Goal: Transaction & Acquisition: Subscribe to service/newsletter

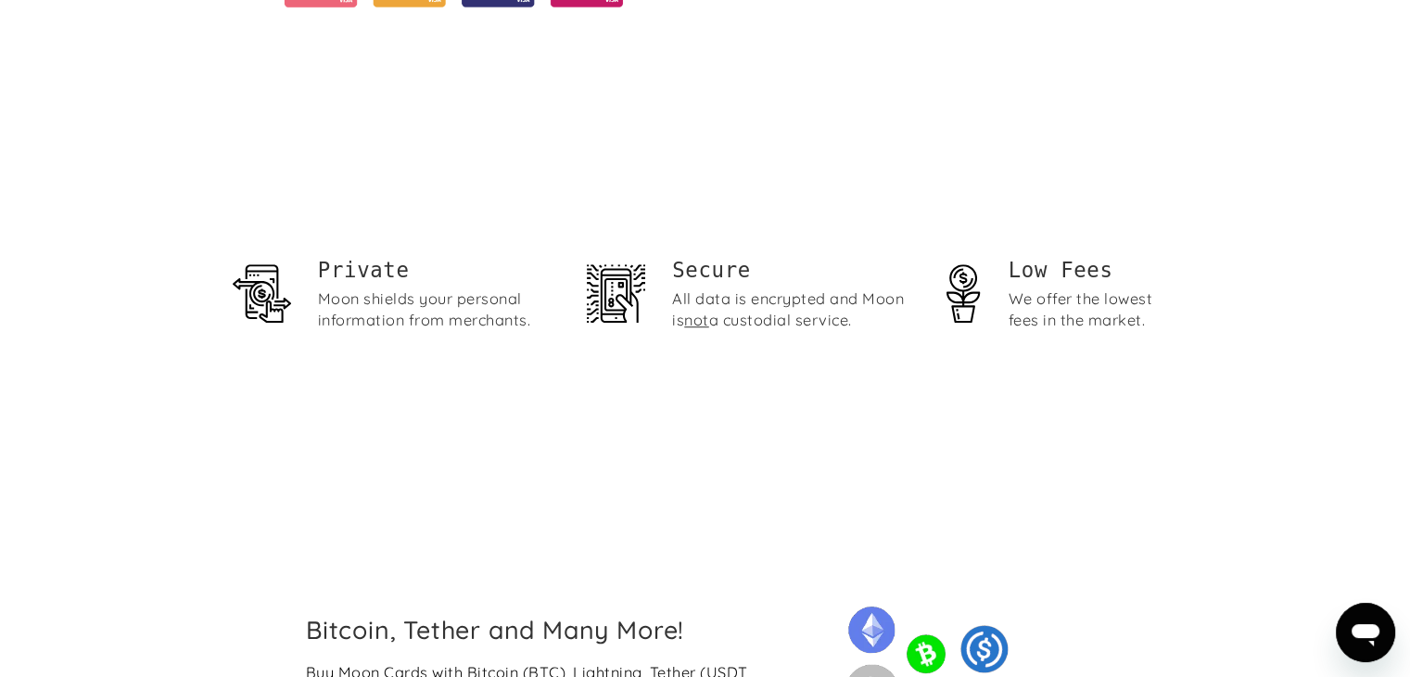
scroll to position [1105, 0]
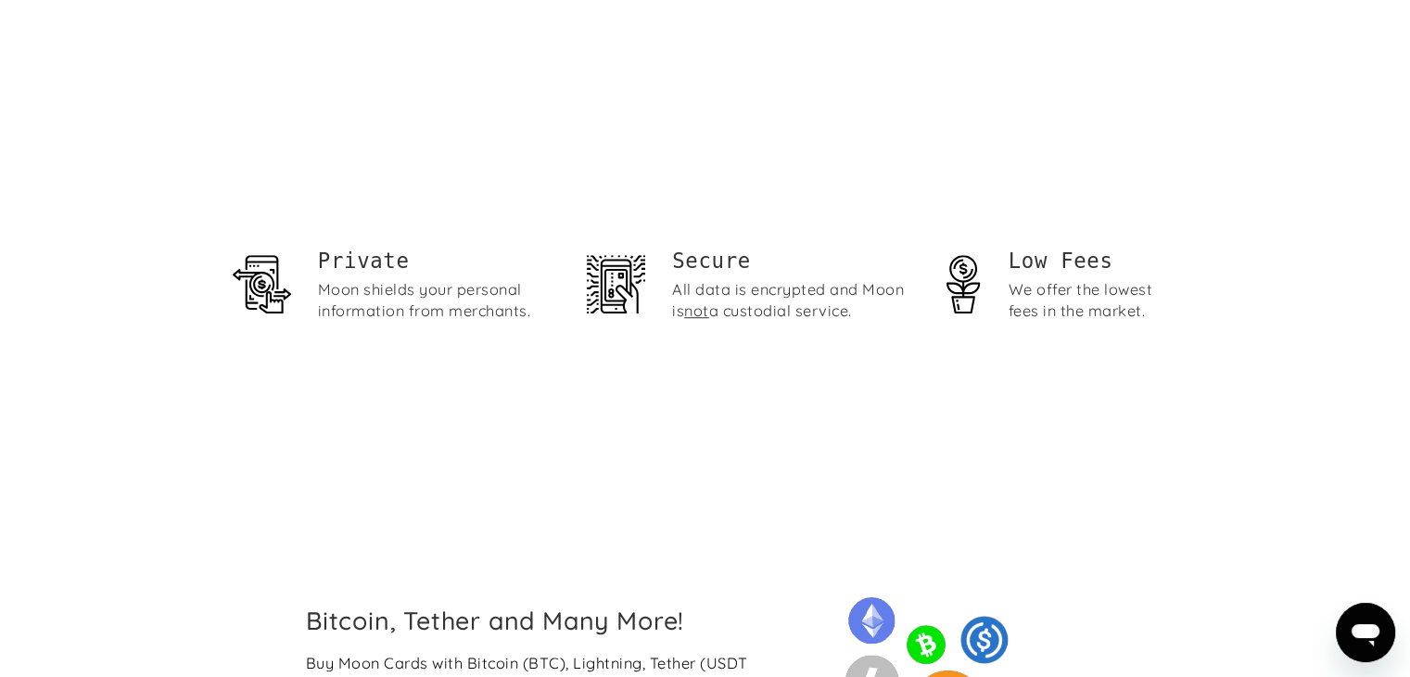
click at [1072, 264] on h1 "Low Fees" at bounding box center [1094, 261] width 170 height 29
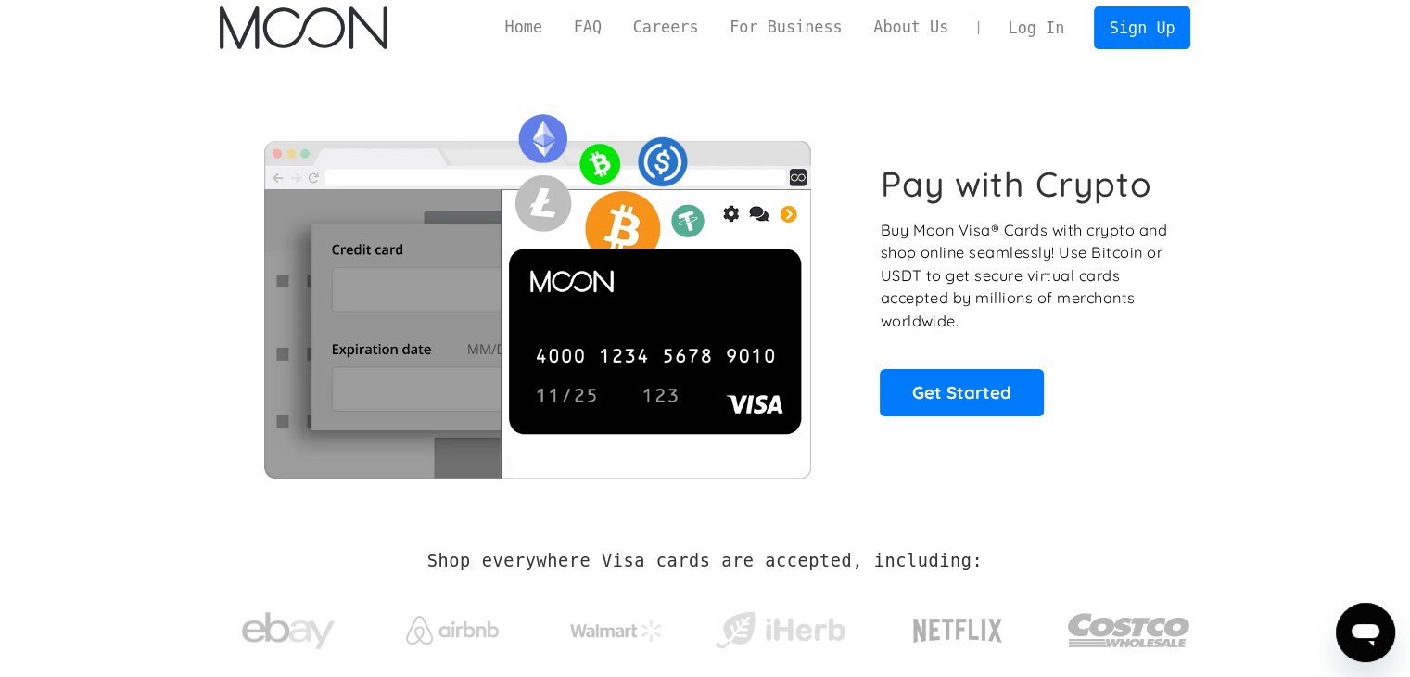
scroll to position [0, 0]
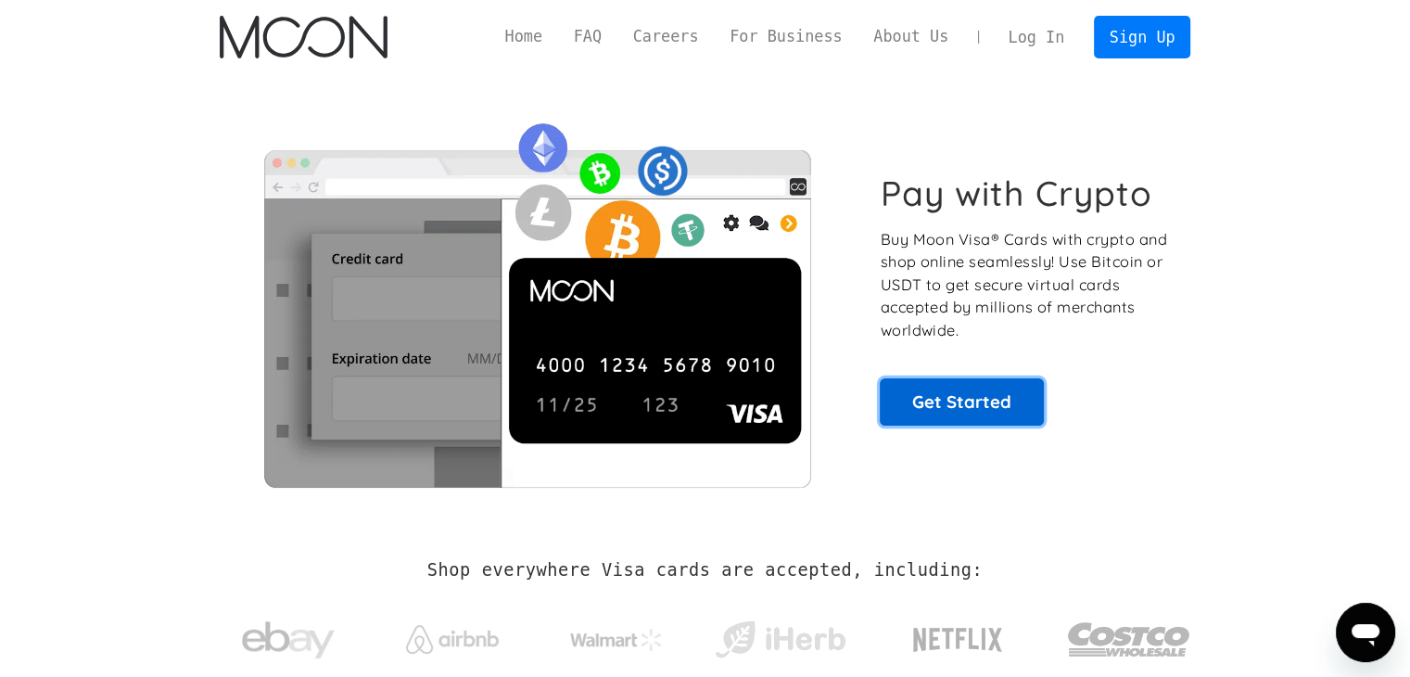
click at [968, 398] on link "Get Started" at bounding box center [962, 401] width 164 height 46
